Goal: Information Seeking & Learning: Learn about a topic

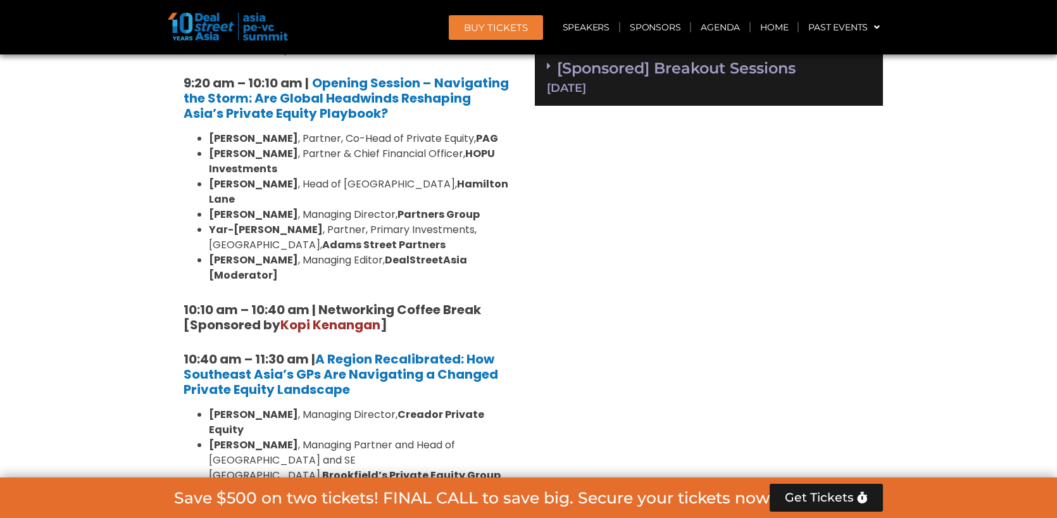
scroll to position [1028, 0]
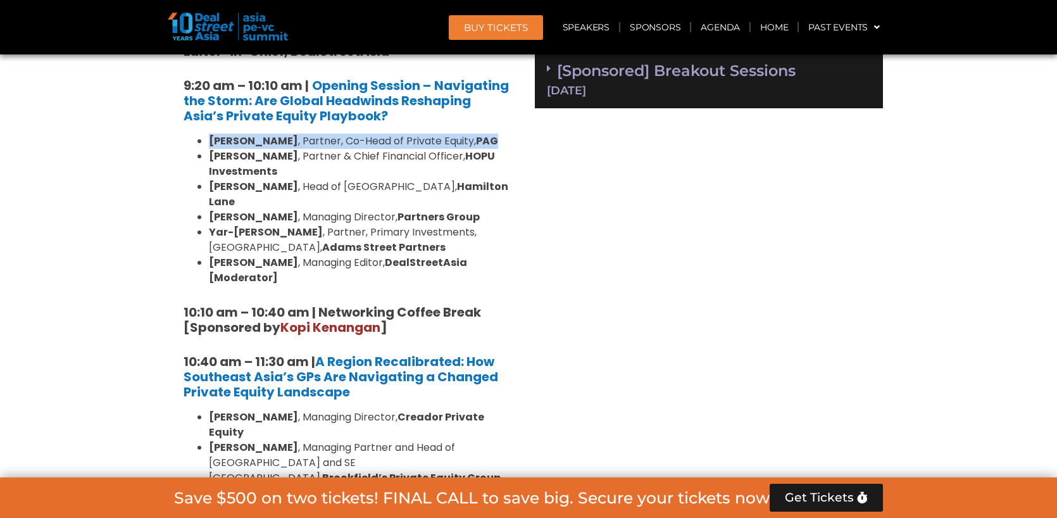
drag, startPoint x: 209, startPoint y: 136, endPoint x: 497, endPoint y: 136, distance: 287.9
click at [497, 136] on li "[PERSON_NAME] , Partner, Co-Head of Private Equity, PAG" at bounding box center [361, 141] width 304 height 15
copy li "[PERSON_NAME] , Partner, Co-Head of Private Equity, PAG"
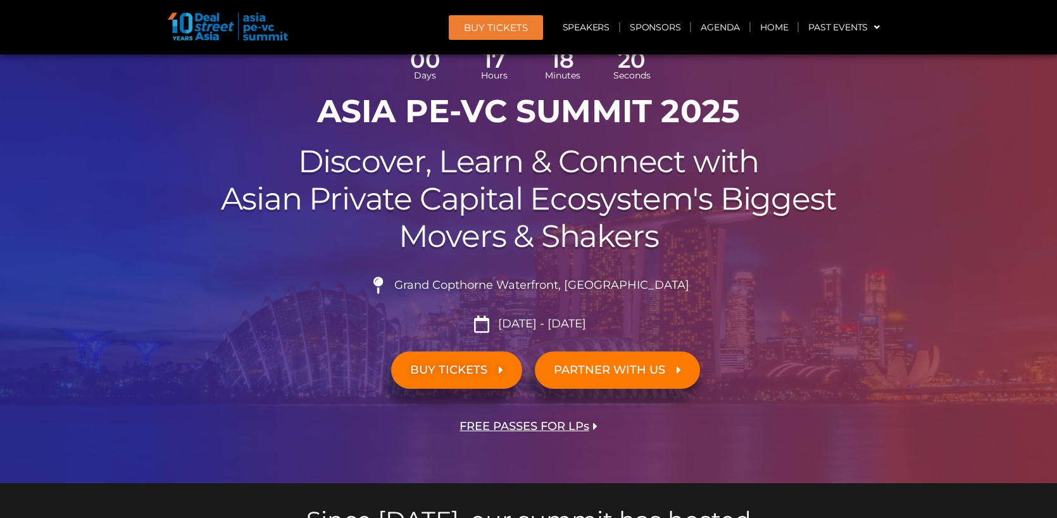
scroll to position [98, 0]
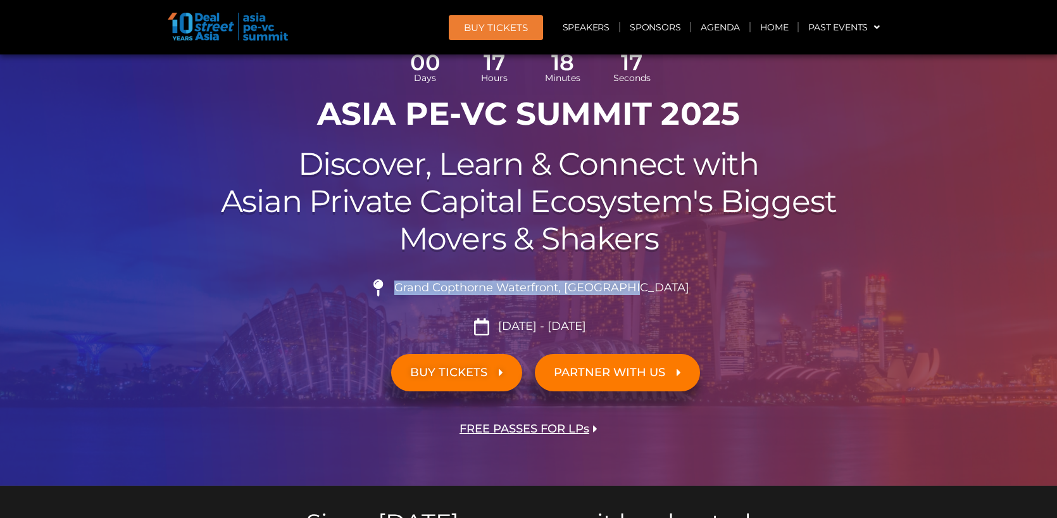
drag, startPoint x: 427, startPoint y: 285, endPoint x: 665, endPoint y: 285, distance: 237.9
click at [665, 285] on li "Grand Copthorne Waterfront, [GEOGRAPHIC_DATA]​" at bounding box center [528, 293] width 709 height 28
copy span "Grand Copthorne Waterfront, [GEOGRAPHIC_DATA]​"
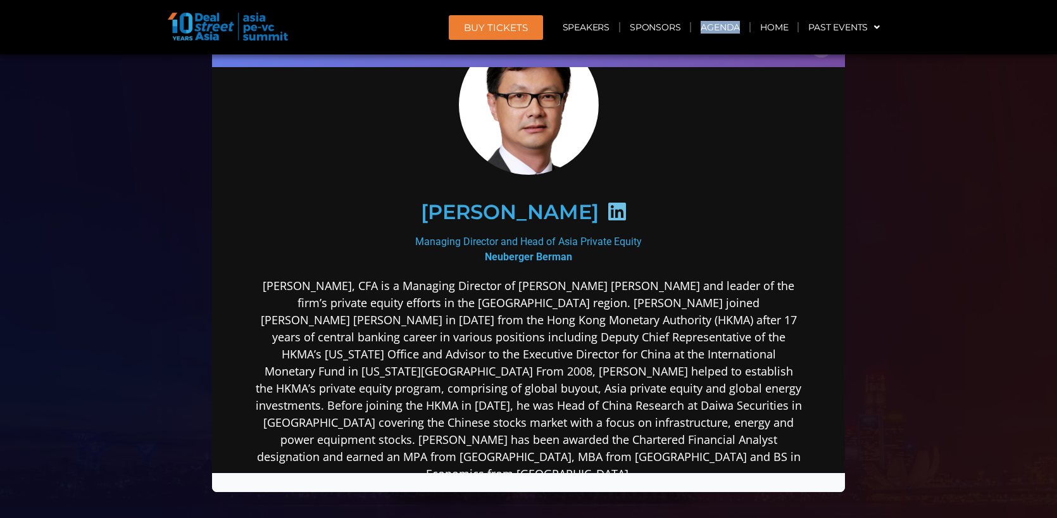
scroll to position [73, 0]
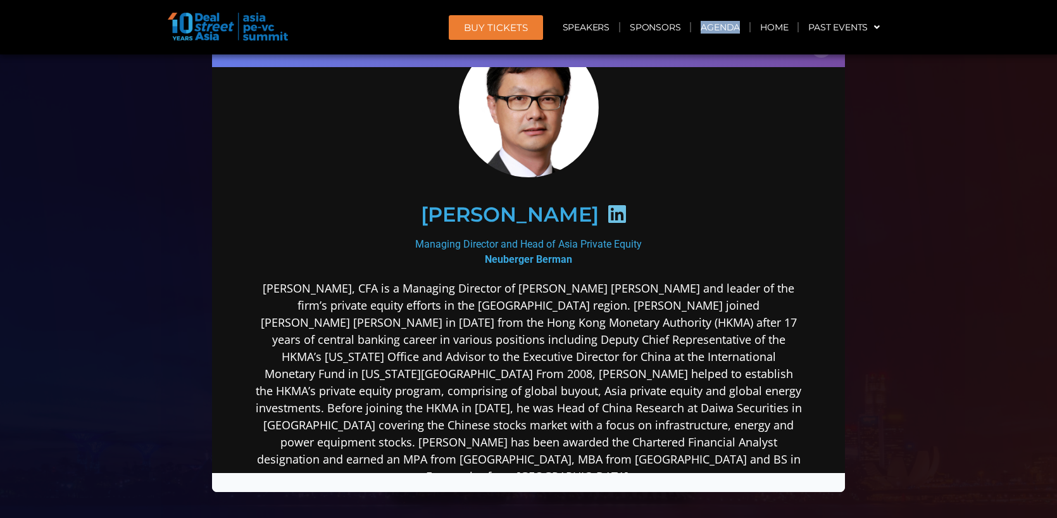
click at [537, 216] on h2 "[PERSON_NAME]" at bounding box center [510, 214] width 178 height 20
copy div "[PERSON_NAME]"
drag, startPoint x: 607, startPoint y: 172, endPoint x: 944, endPoint y: 256, distance: 347.0
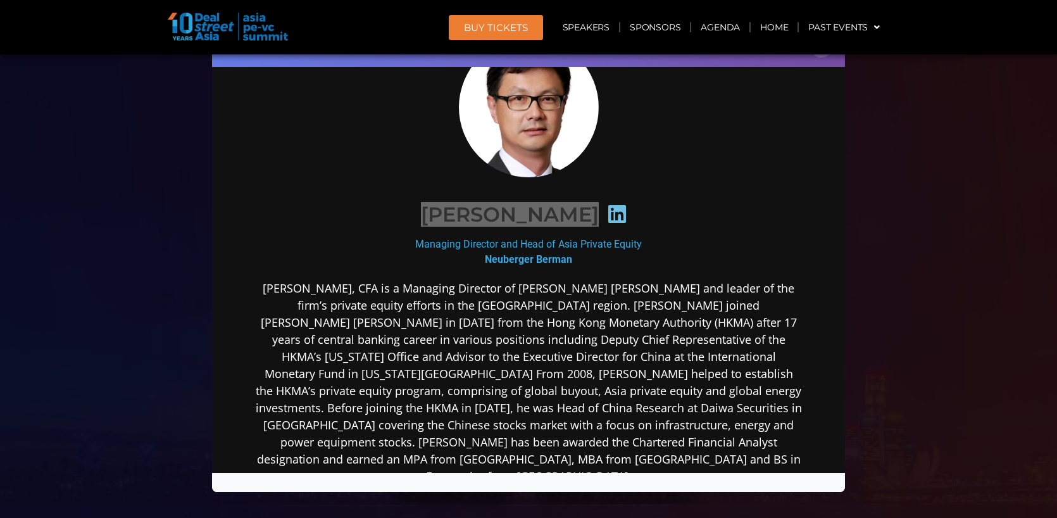
click at [945, 256] on div "Speaker Profile ×" at bounding box center [528, 259] width 1057 height 518
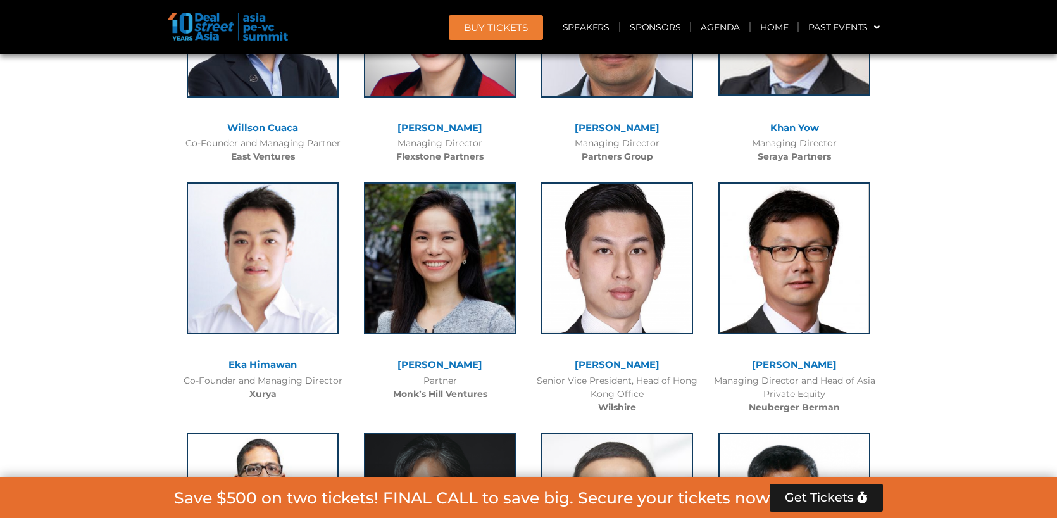
scroll to position [2874, 0]
